Goal: Obtain resource: Obtain resource

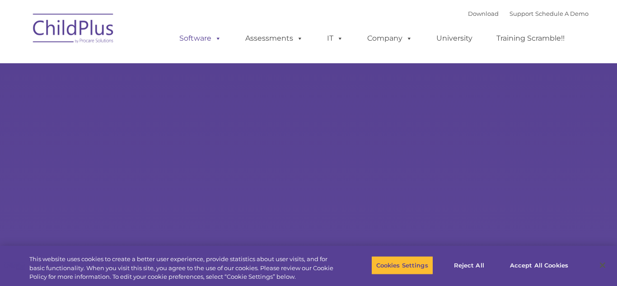
type input ""
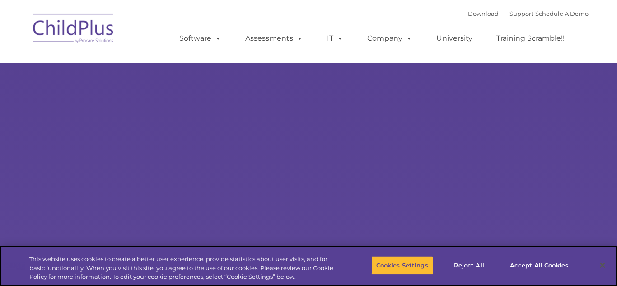
select select "MEDIUM"
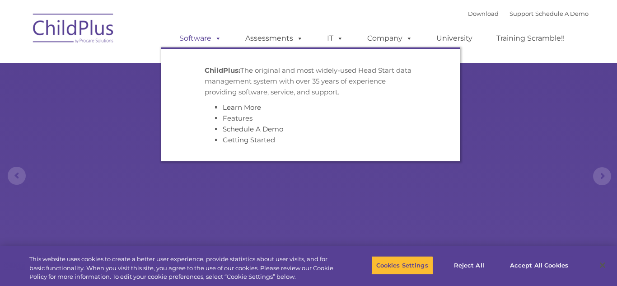
click at [217, 37] on span at bounding box center [217, 38] width 10 height 9
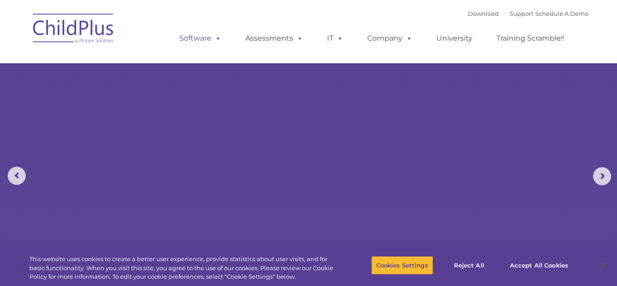
click at [201, 40] on link "Software" at bounding box center [200, 38] width 60 height 18
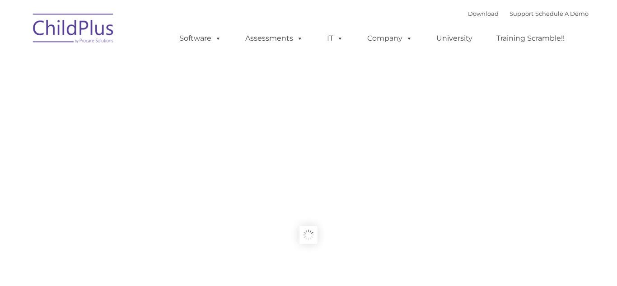
type input ""
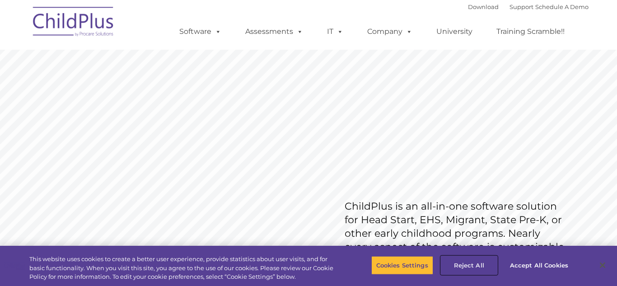
click at [476, 268] on button "Reject All" at bounding box center [469, 265] width 57 height 19
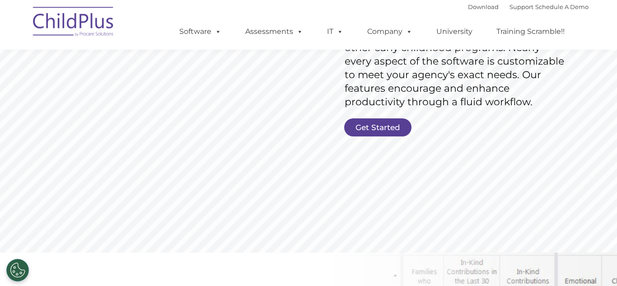
scroll to position [178, 0]
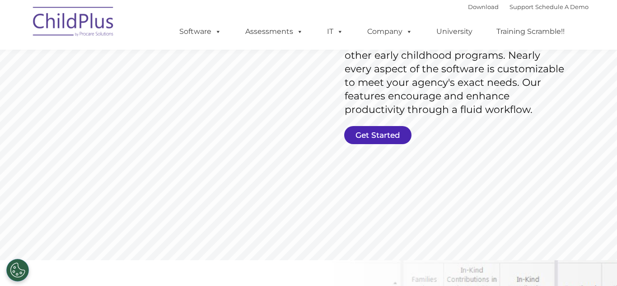
click at [386, 138] on link "Get Started" at bounding box center [377, 135] width 67 height 18
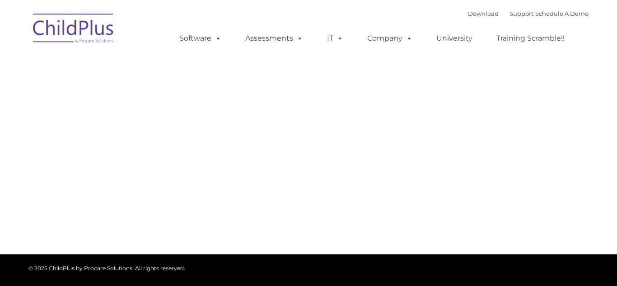
type input ""
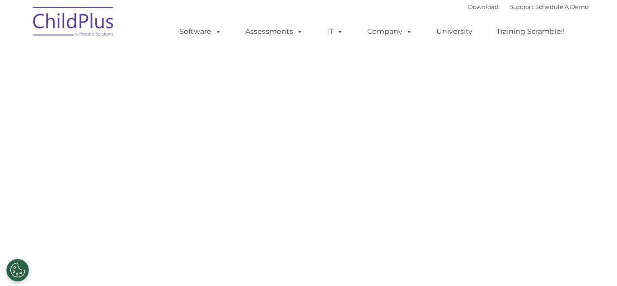
select select "MEDIUM"
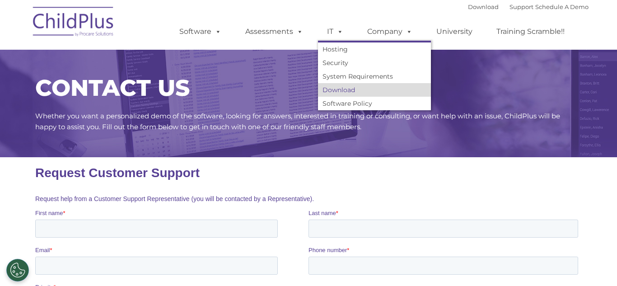
click at [335, 90] on link "Download" at bounding box center [374, 90] width 113 height 14
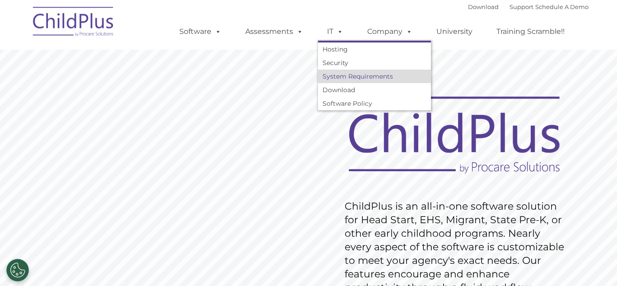
click at [346, 76] on link "System Requirements" at bounding box center [374, 77] width 113 height 14
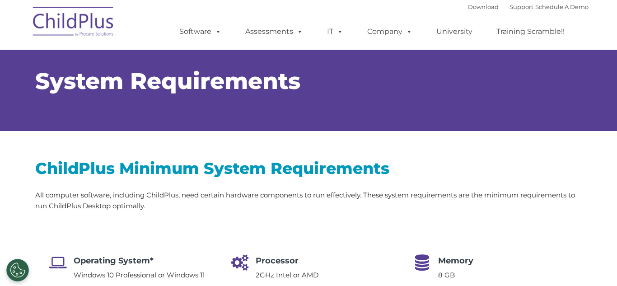
type input ""
select select "MEDIUM"
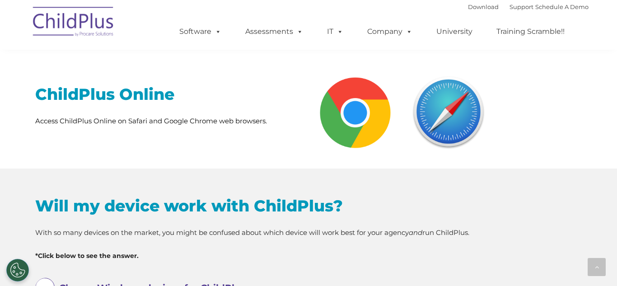
scroll to position [337, 0]
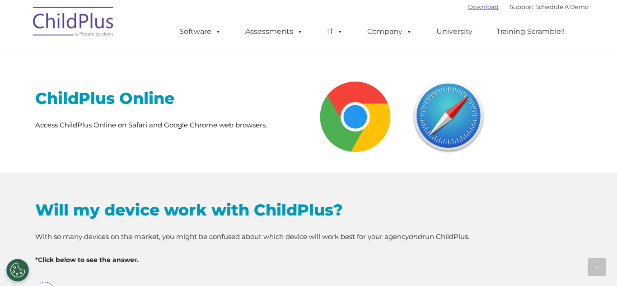
click at [481, 6] on link "Download" at bounding box center [483, 6] width 31 height 7
